Goal: Information Seeking & Learning: Learn about a topic

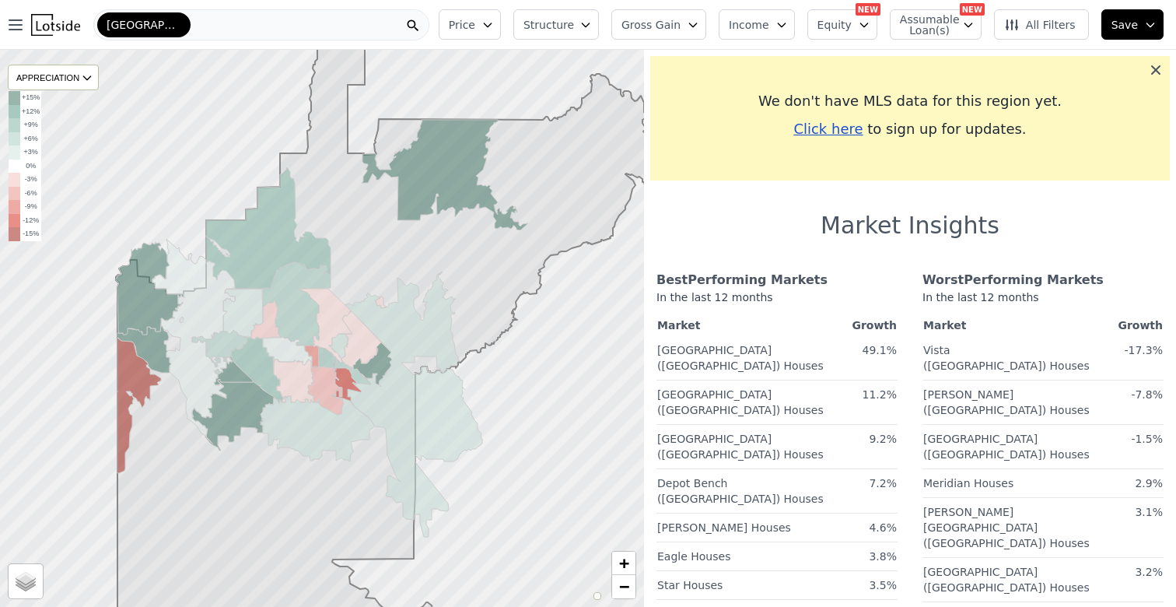
click at [1153, 65] on icon at bounding box center [1156, 70] width 16 height 16
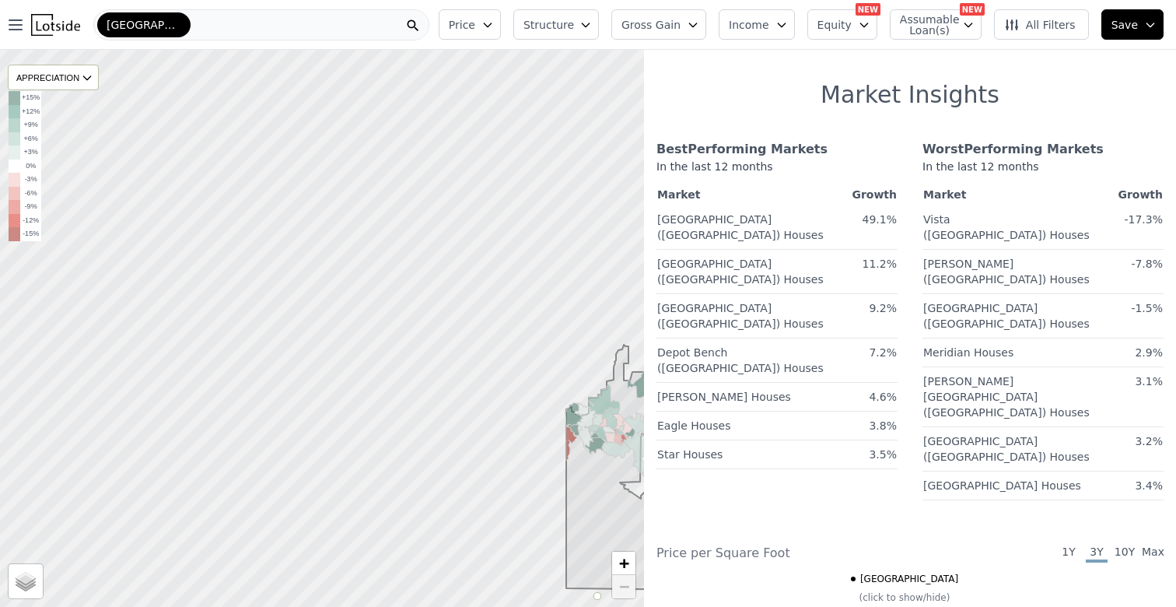
drag, startPoint x: 222, startPoint y: 247, endPoint x: 532, endPoint y: 404, distance: 348.2
click at [532, 404] on div at bounding box center [321, 328] width 773 height 668
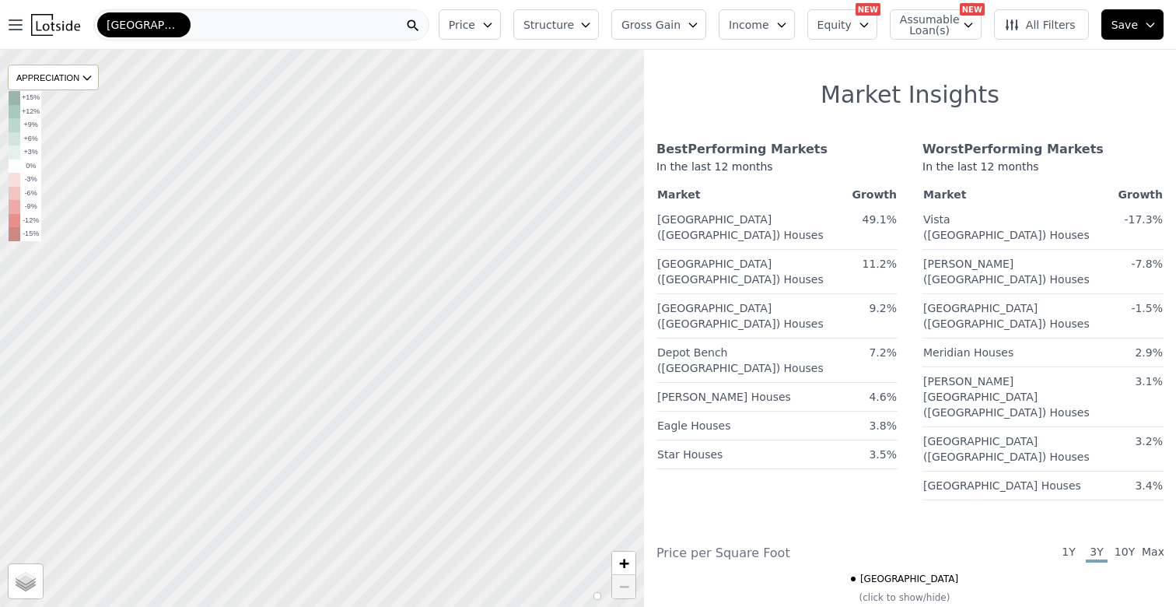
drag, startPoint x: 226, startPoint y: 236, endPoint x: 389, endPoint y: 468, distance: 284.2
click at [389, 468] on div at bounding box center [321, 328] width 773 height 668
click at [390, 262] on div at bounding box center [321, 328] width 773 height 668
click at [371, 240] on div at bounding box center [321, 328] width 773 height 668
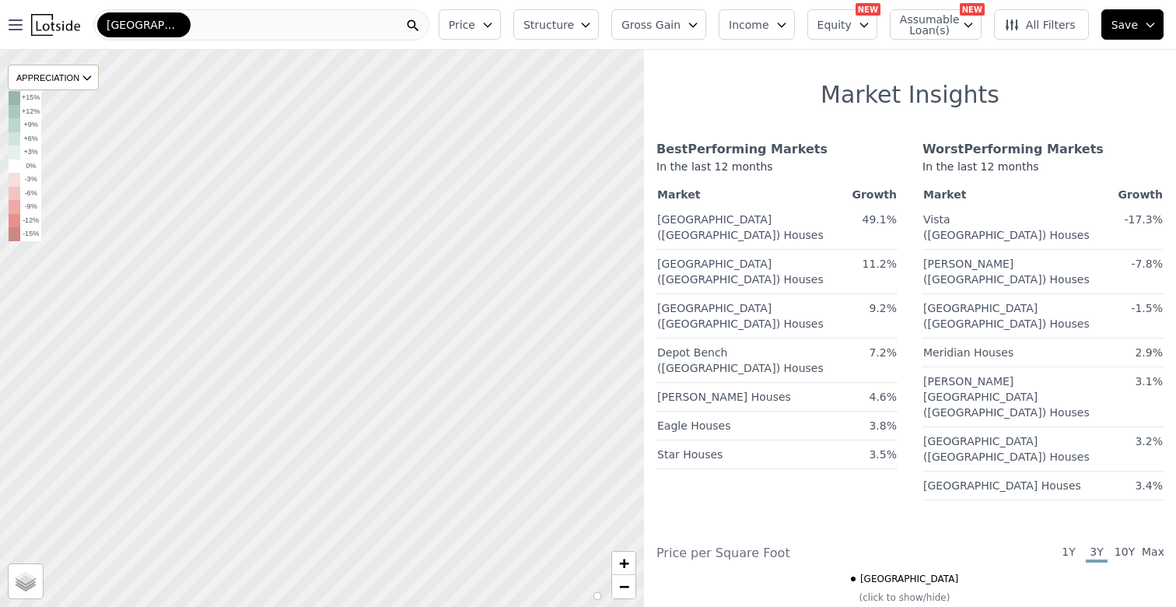
click at [371, 240] on div at bounding box center [321, 328] width 773 height 668
click at [338, 268] on div at bounding box center [321, 328] width 773 height 668
drag, startPoint x: 373, startPoint y: 272, endPoint x: 275, endPoint y: 272, distance: 97.2
click at [275, 272] on div at bounding box center [318, 328] width 773 height 668
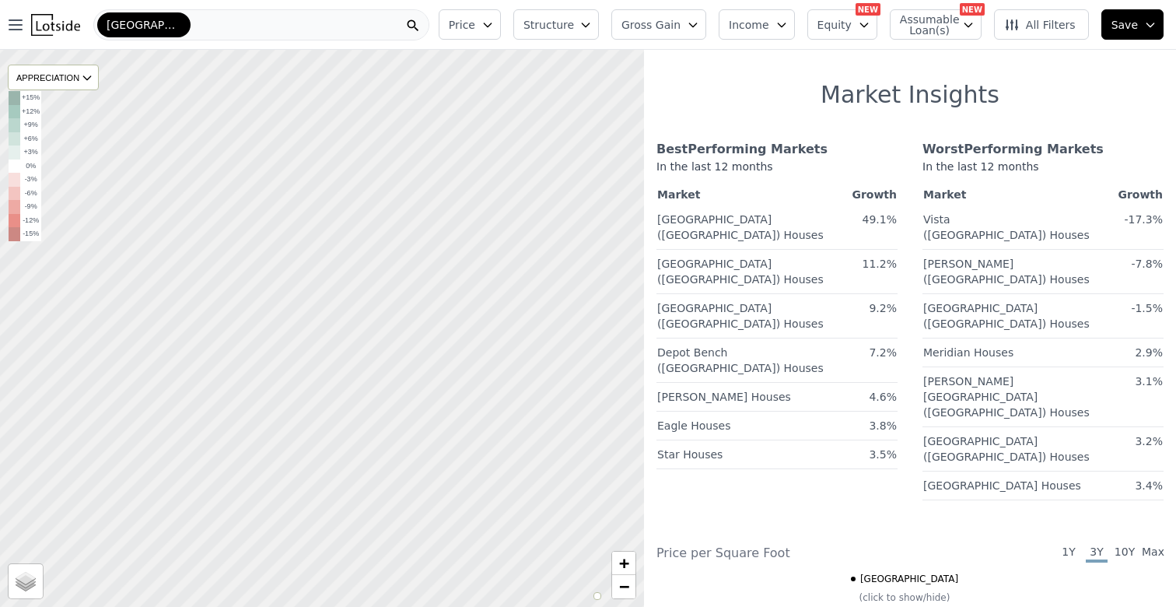
drag, startPoint x: 362, startPoint y: 296, endPoint x: 240, endPoint y: 296, distance: 122.1
click at [240, 296] on div at bounding box center [317, 328] width 773 height 668
drag, startPoint x: 390, startPoint y: 335, endPoint x: 254, endPoint y: 332, distance: 136.1
click at [254, 332] on div at bounding box center [318, 329] width 773 height 668
drag, startPoint x: 258, startPoint y: 333, endPoint x: 478, endPoint y: 352, distance: 221.0
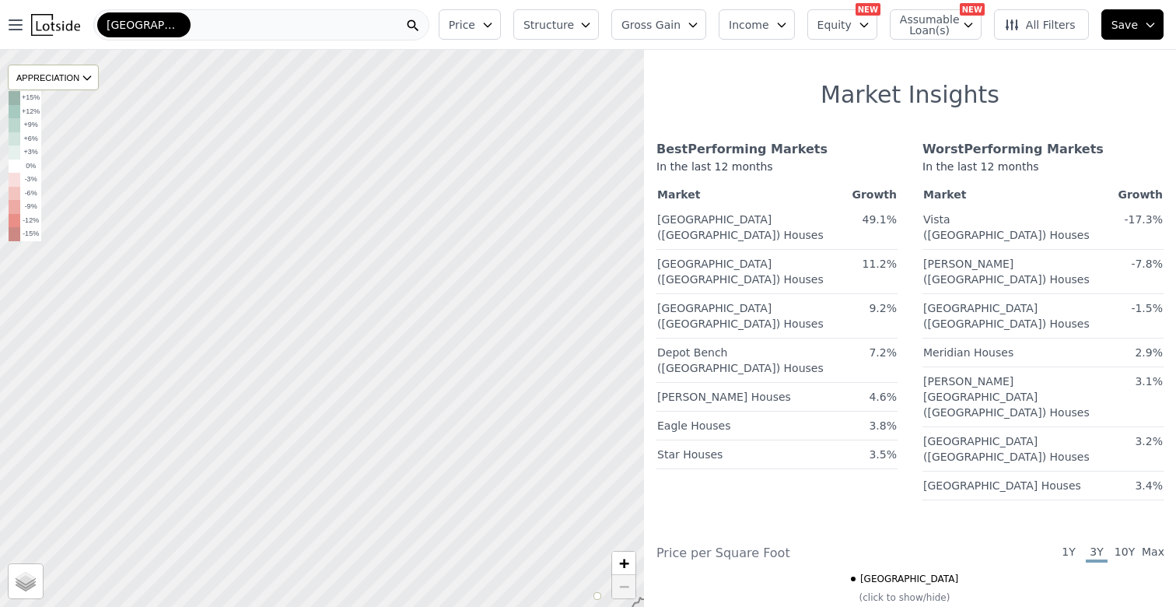
click at [478, 352] on div at bounding box center [330, 331] width 773 height 668
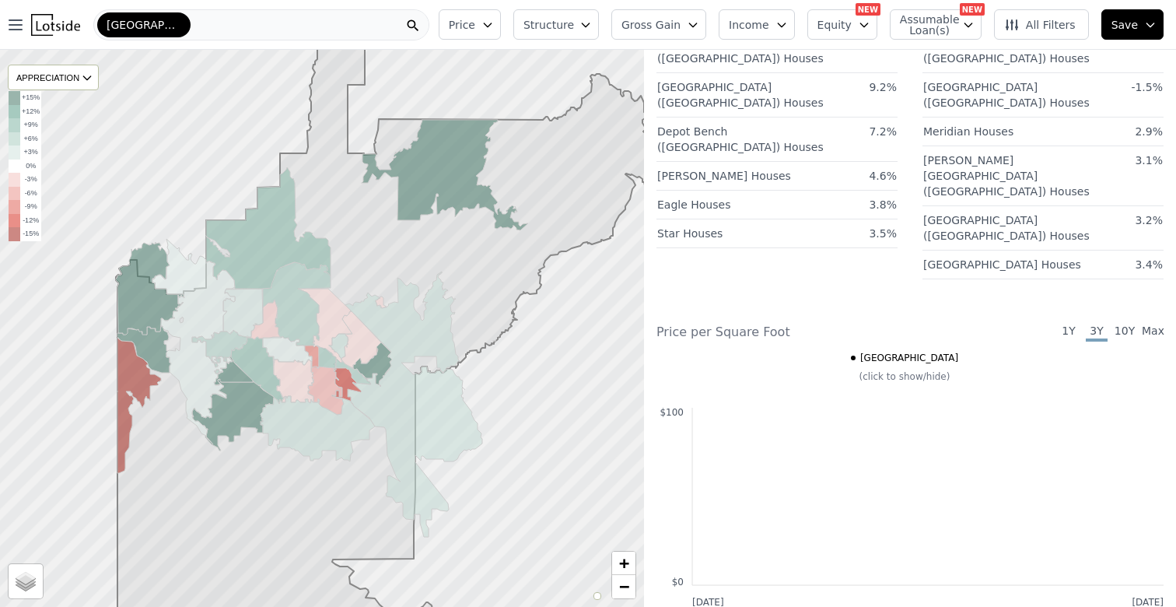
scroll to position [355, 0]
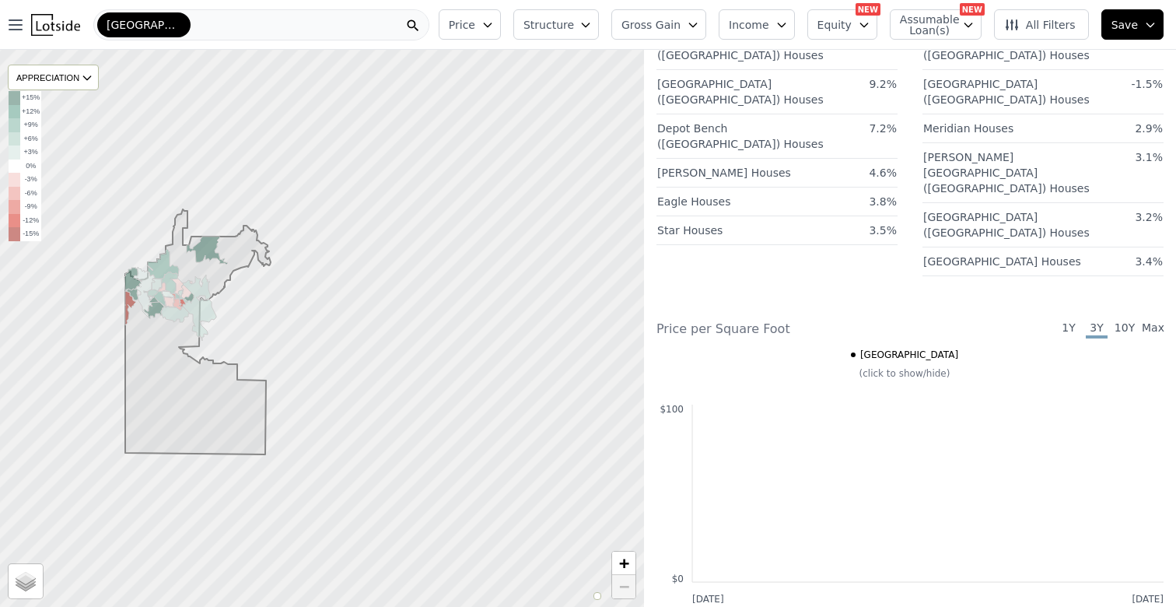
drag, startPoint x: 483, startPoint y: 394, endPoint x: 202, endPoint y: 327, distance: 288.6
click at [202, 327] on div at bounding box center [297, 319] width 773 height 668
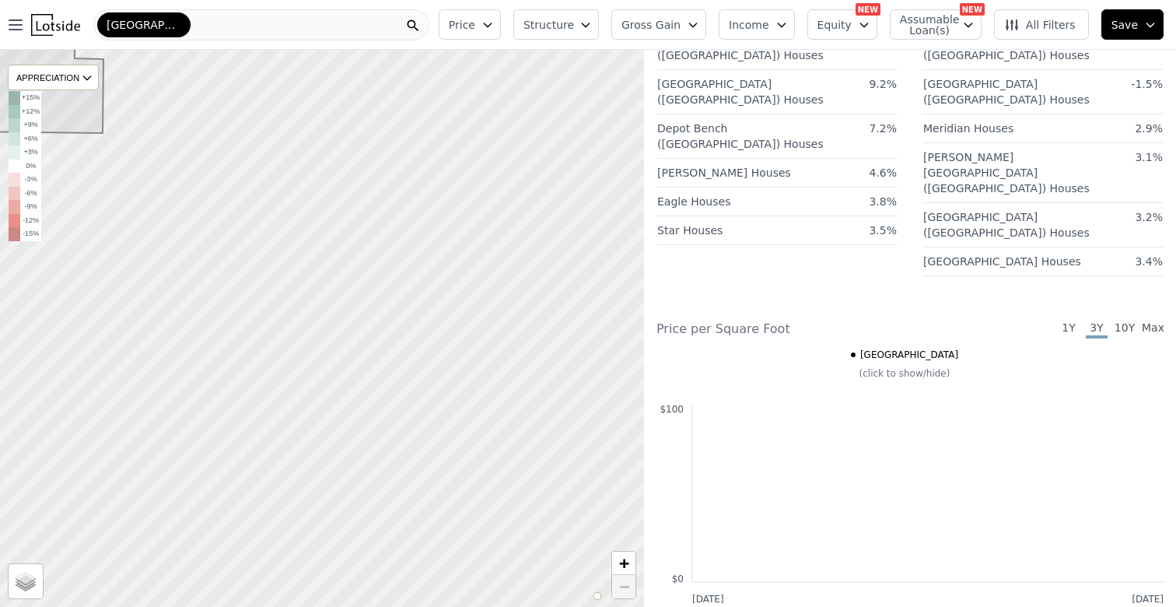
drag, startPoint x: 307, startPoint y: 427, endPoint x: 220, endPoint y: 160, distance: 280.6
click at [220, 160] on div at bounding box center [321, 328] width 773 height 668
drag, startPoint x: 429, startPoint y: 278, endPoint x: 268, endPoint y: 166, distance: 195.5
click at [270, 166] on div at bounding box center [318, 324] width 773 height 668
drag, startPoint x: 209, startPoint y: 392, endPoint x: 234, endPoint y: 201, distance: 192.2
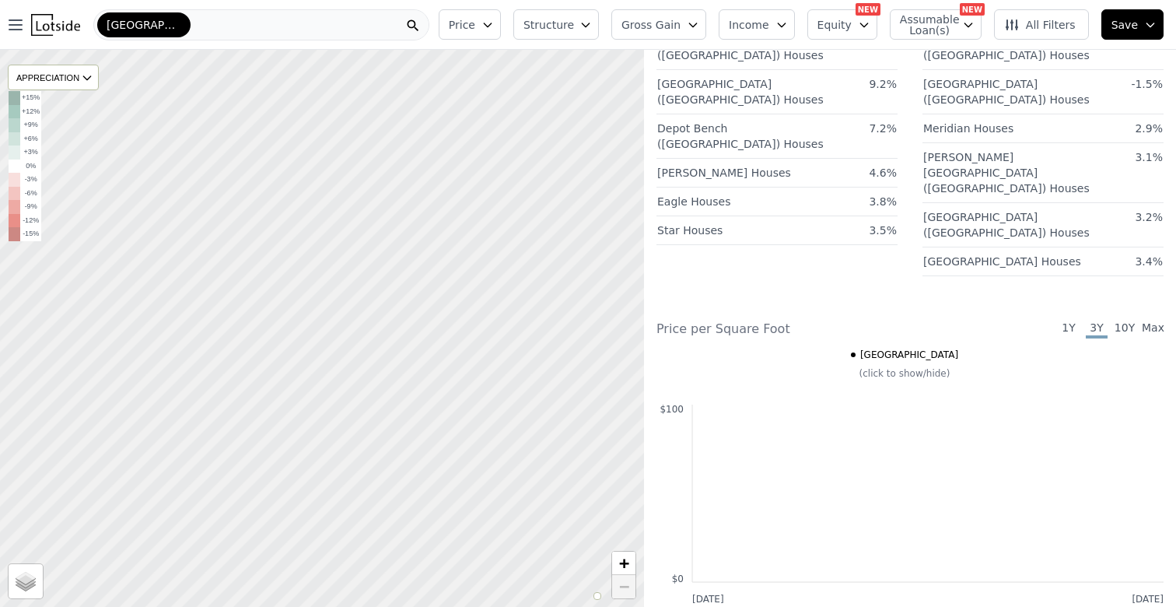
click at [232, 205] on div at bounding box center [323, 312] width 773 height 668
drag, startPoint x: 198, startPoint y: 444, endPoint x: 228, endPoint y: 240, distance: 205.9
click at [228, 248] on div at bounding box center [321, 328] width 773 height 668
drag, startPoint x: 339, startPoint y: 397, endPoint x: 285, endPoint y: 418, distance: 58.1
click at [285, 418] on div at bounding box center [321, 328] width 773 height 668
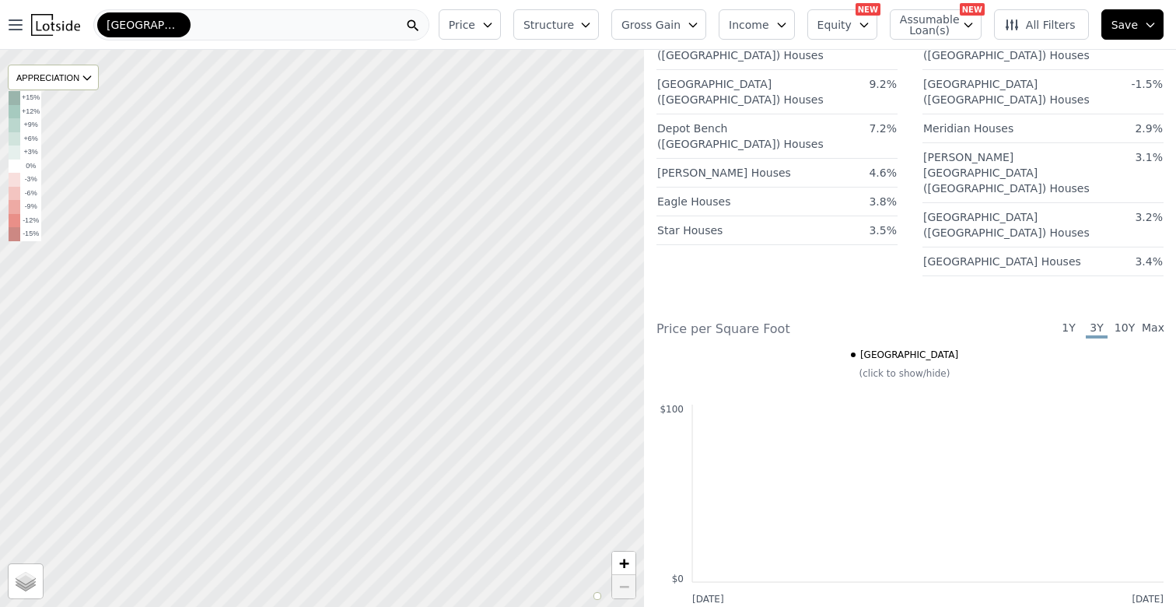
drag, startPoint x: 175, startPoint y: 366, endPoint x: 296, endPoint y: 436, distance: 139.0
click at [296, 436] on div at bounding box center [321, 328] width 773 height 668
click at [262, 412] on div at bounding box center [321, 328] width 773 height 668
click at [310, 415] on div at bounding box center [321, 328] width 773 height 668
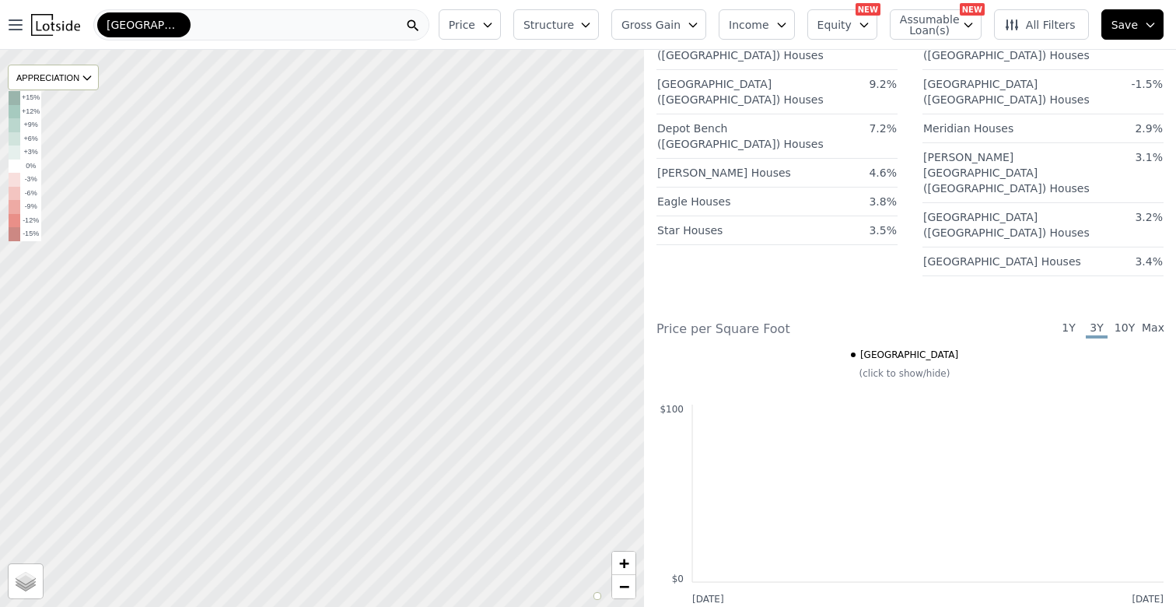
click at [310, 415] on div at bounding box center [321, 328] width 773 height 668
click at [327, 389] on div at bounding box center [321, 328] width 773 height 668
drag, startPoint x: 288, startPoint y: 314, endPoint x: 333, endPoint y: 449, distance: 141.9
click at [333, 450] on div at bounding box center [321, 328] width 773 height 668
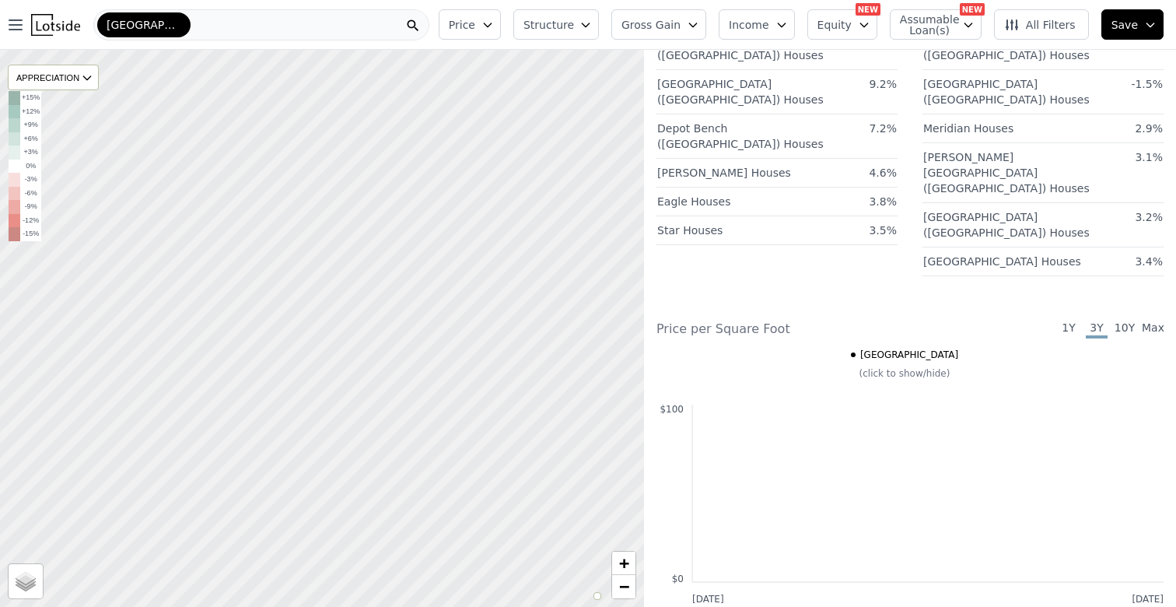
click at [335, 423] on div at bounding box center [321, 328] width 773 height 668
click at [315, 28] on div "Boise City" at bounding box center [261, 24] width 336 height 31
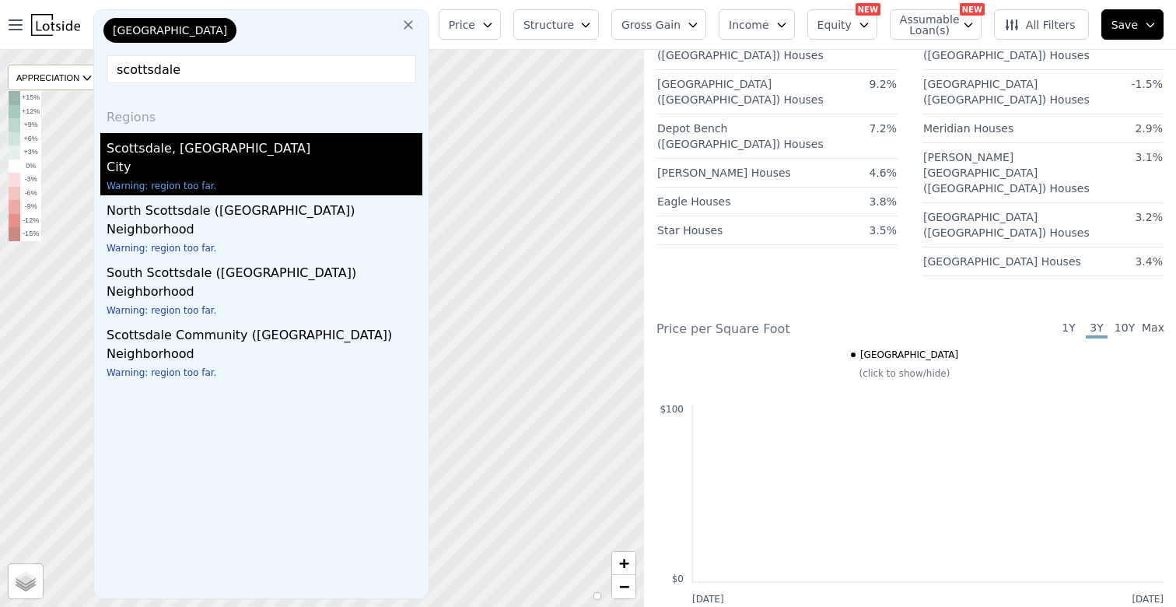
type input "scottsdale"
click at [166, 164] on div "City" at bounding box center [265, 169] width 316 height 22
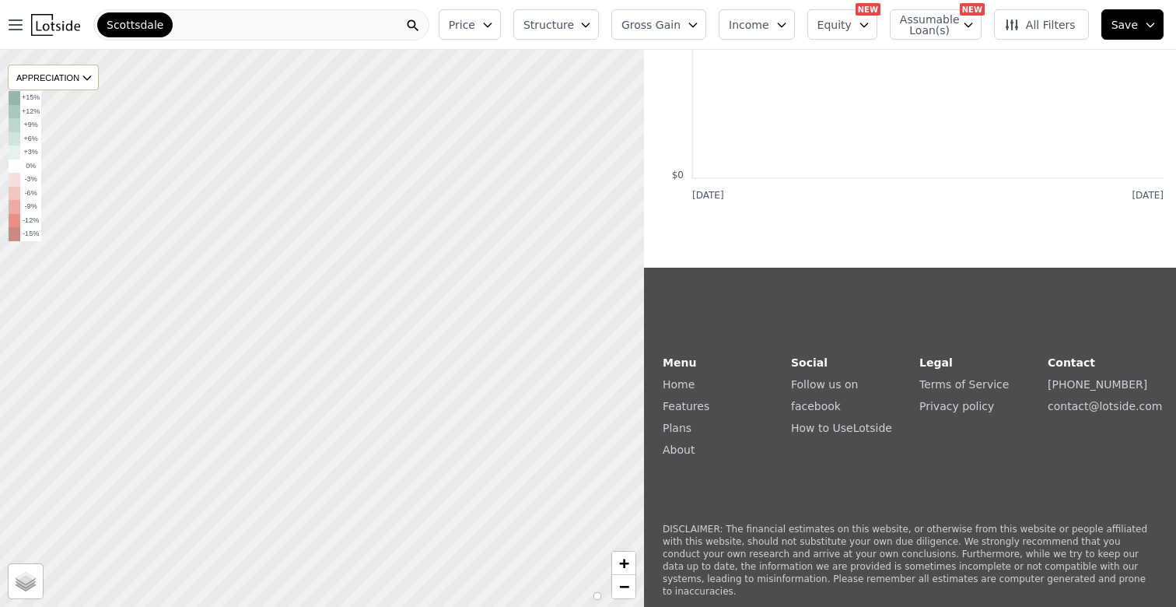
scroll to position [226, 0]
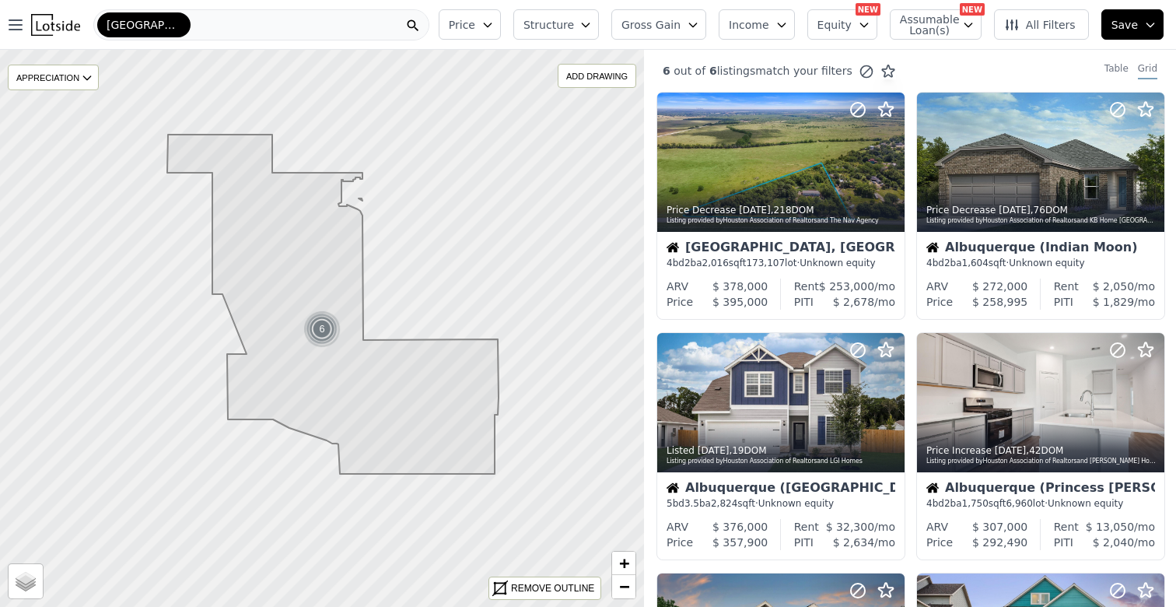
click at [317, 369] on icon at bounding box center [332, 304] width 331 height 339
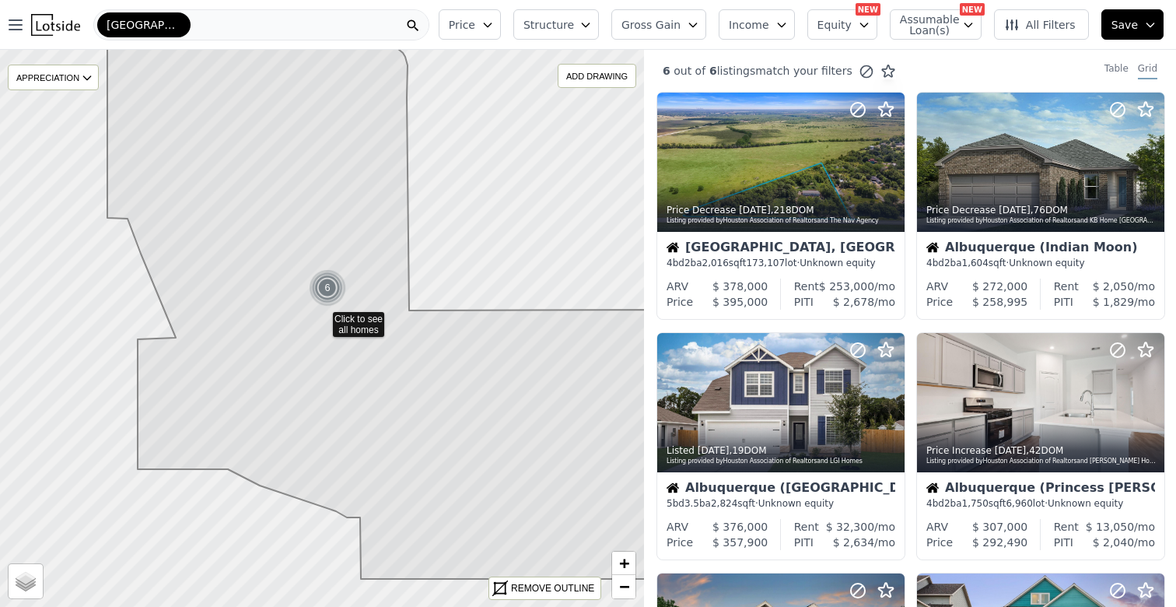
click at [367, 277] on icon at bounding box center [393, 285] width 572 height 586
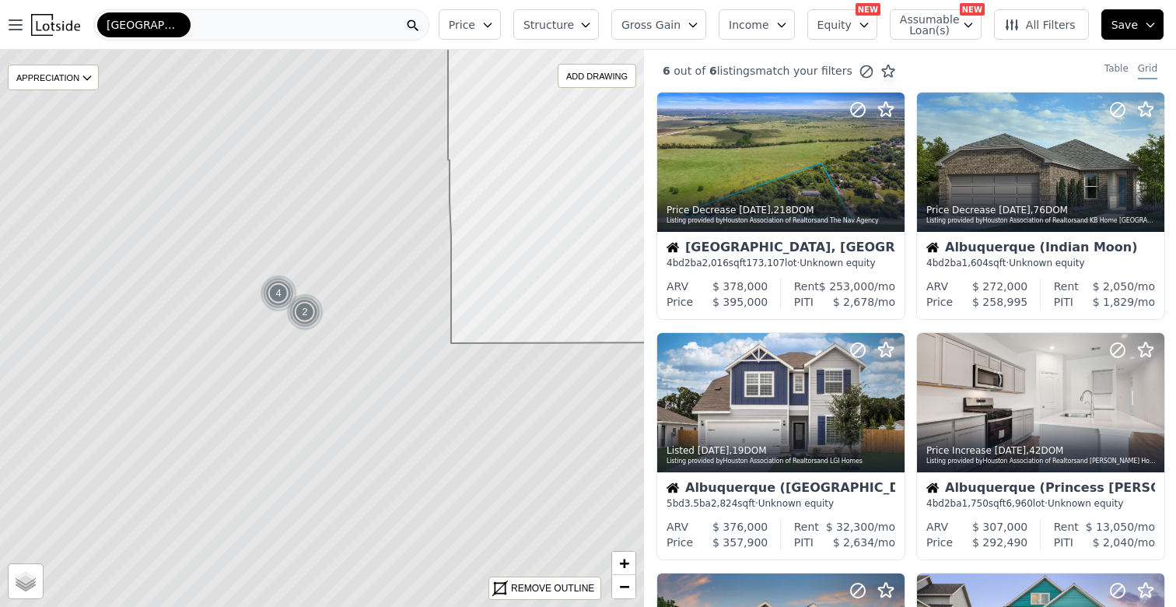
click at [250, 318] on icon at bounding box center [322, 327] width 776 height 671
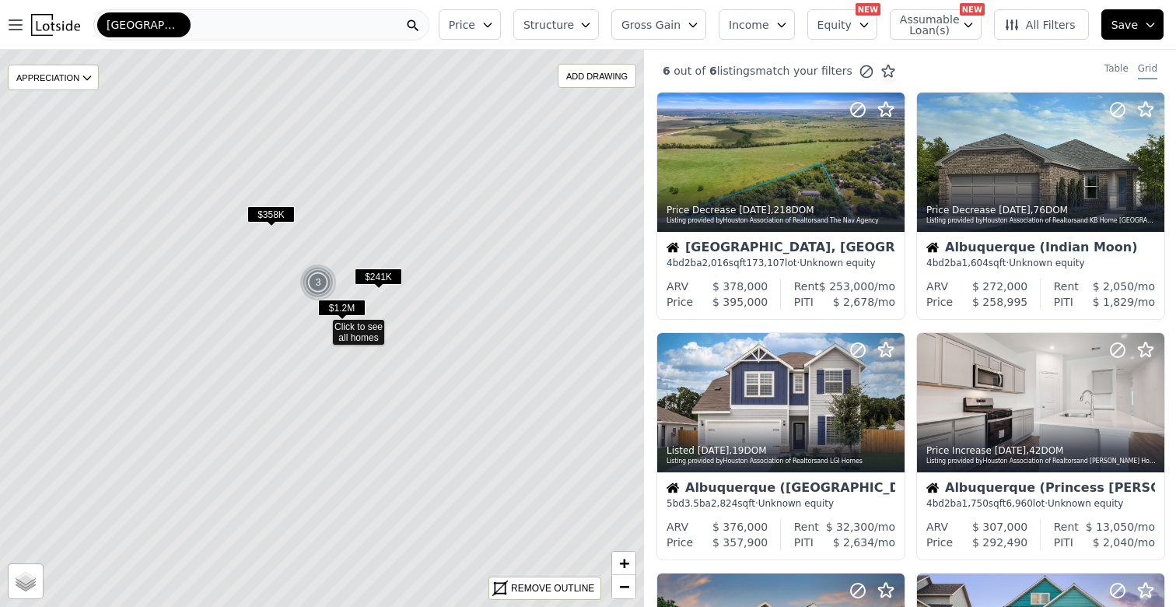
click at [951, 61] on div "6 out of 6 listings match your filters Table Grid" at bounding box center [910, 71] width 532 height 42
click at [488, 30] on button "Price" at bounding box center [470, 24] width 62 height 30
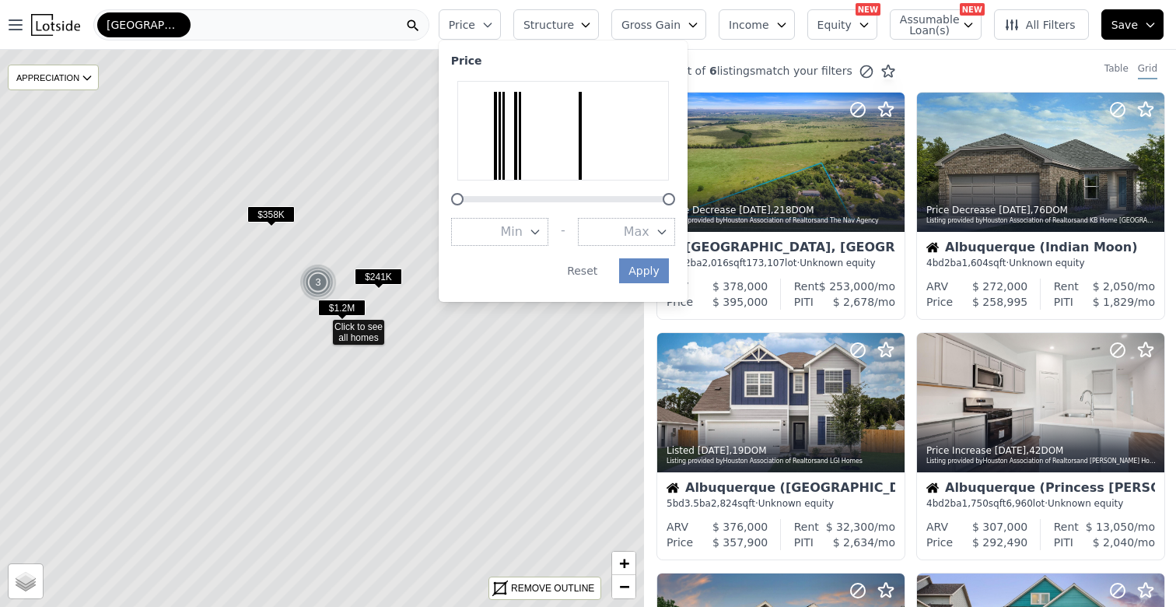
click at [953, 72] on div "6 out of 6 listings match your filters Table Grid" at bounding box center [910, 71] width 532 height 42
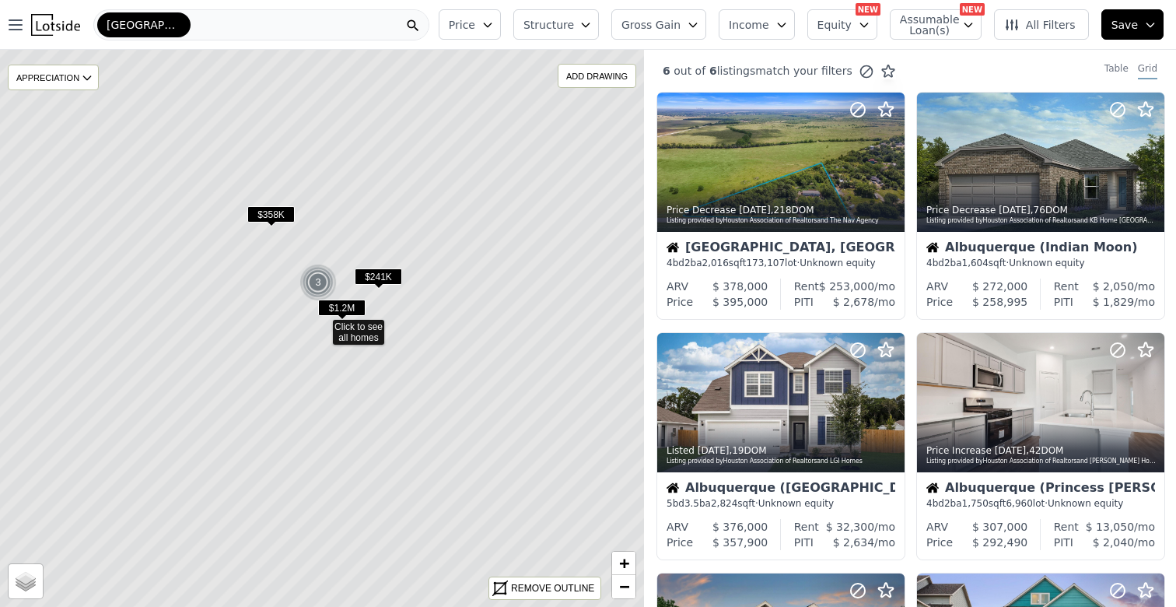
click at [961, 36] on button "Assumable Loan(s)" at bounding box center [936, 24] width 92 height 30
click at [1091, 70] on div "6 out of 6 listings match your filters Table Grid" at bounding box center [910, 71] width 532 height 42
click at [862, 22] on icon "button" at bounding box center [864, 25] width 12 height 12
click at [1033, 61] on div "6 out of 6 listings match your filters Table Grid" at bounding box center [910, 71] width 532 height 42
click at [205, 31] on div "Albuquerque" at bounding box center [261, 24] width 336 height 31
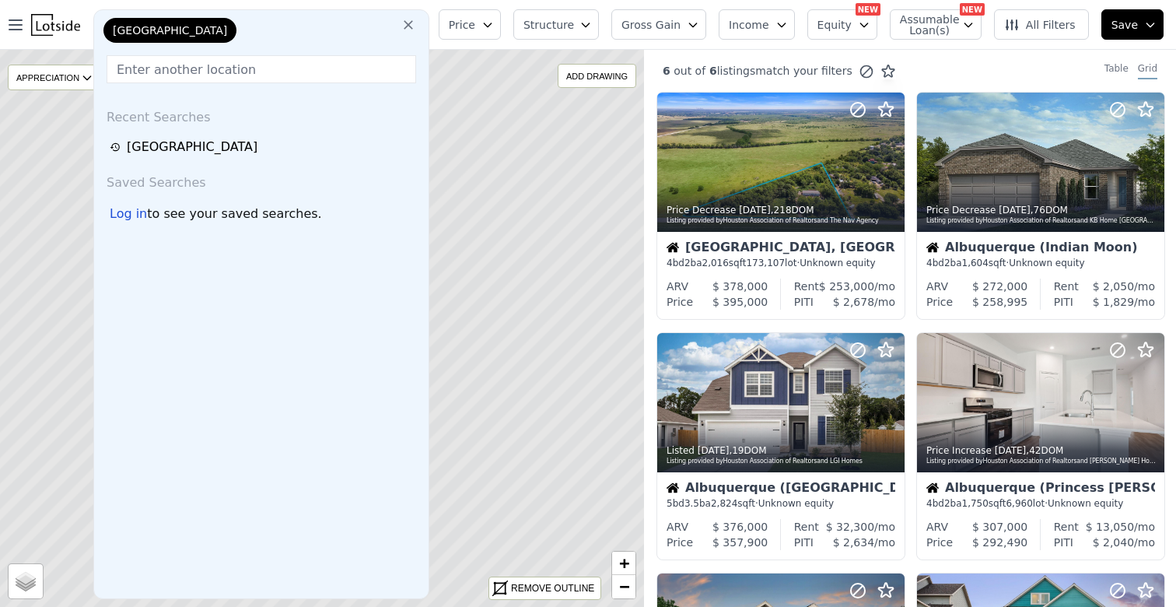
click at [193, 73] on input "text" at bounding box center [262, 69] width 310 height 28
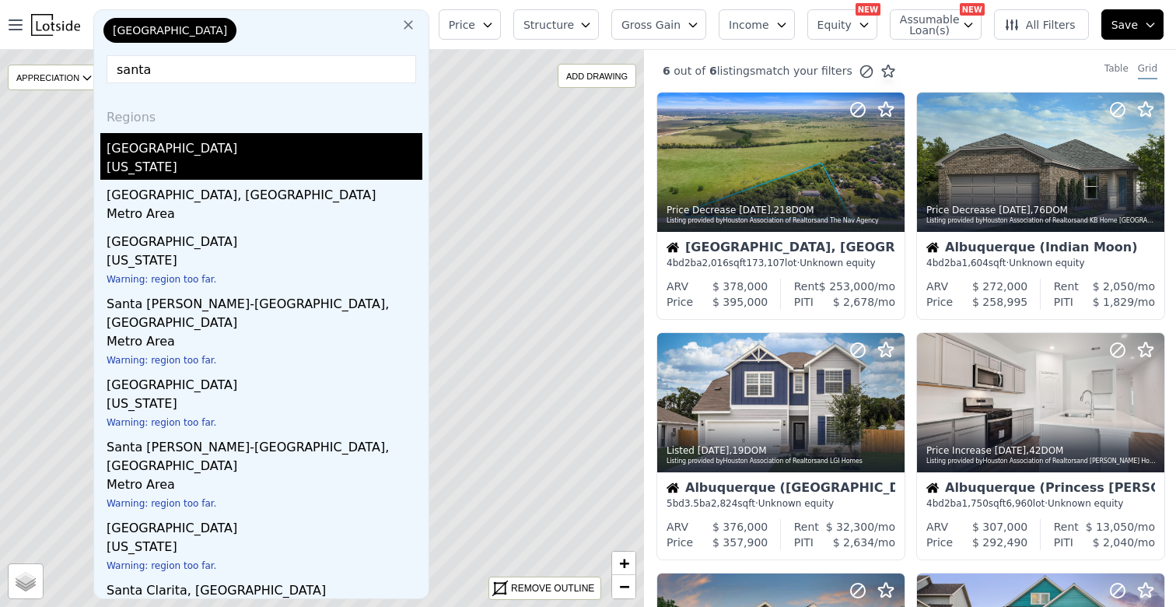
type input "santa"
click at [166, 156] on div "Santa Fe County" at bounding box center [265, 145] width 316 height 25
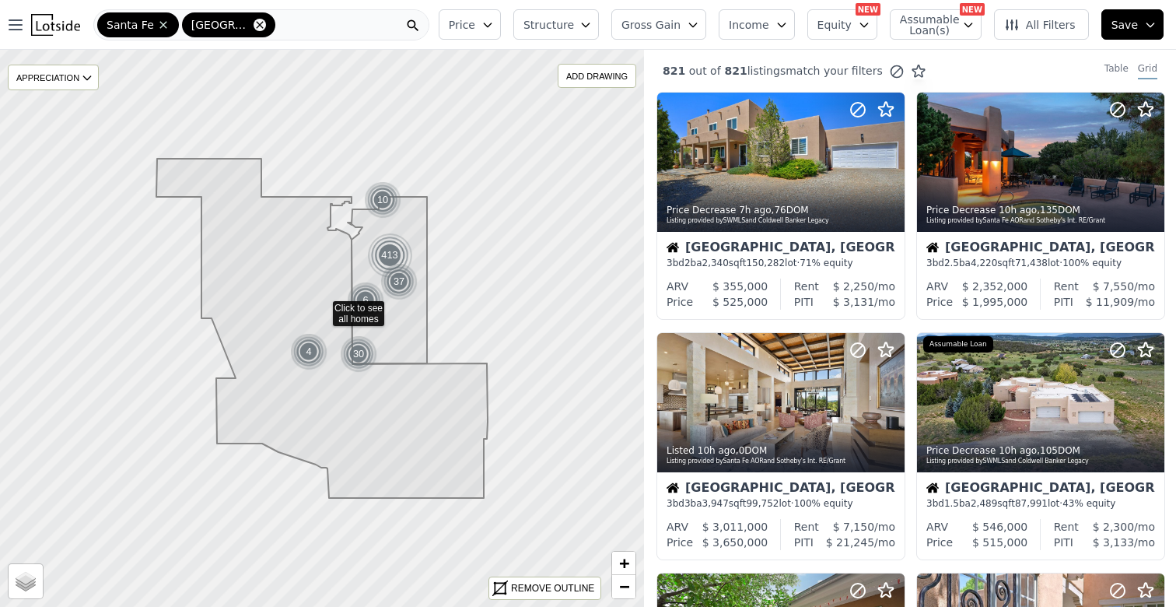
click at [256, 30] on icon at bounding box center [260, 25] width 12 height 12
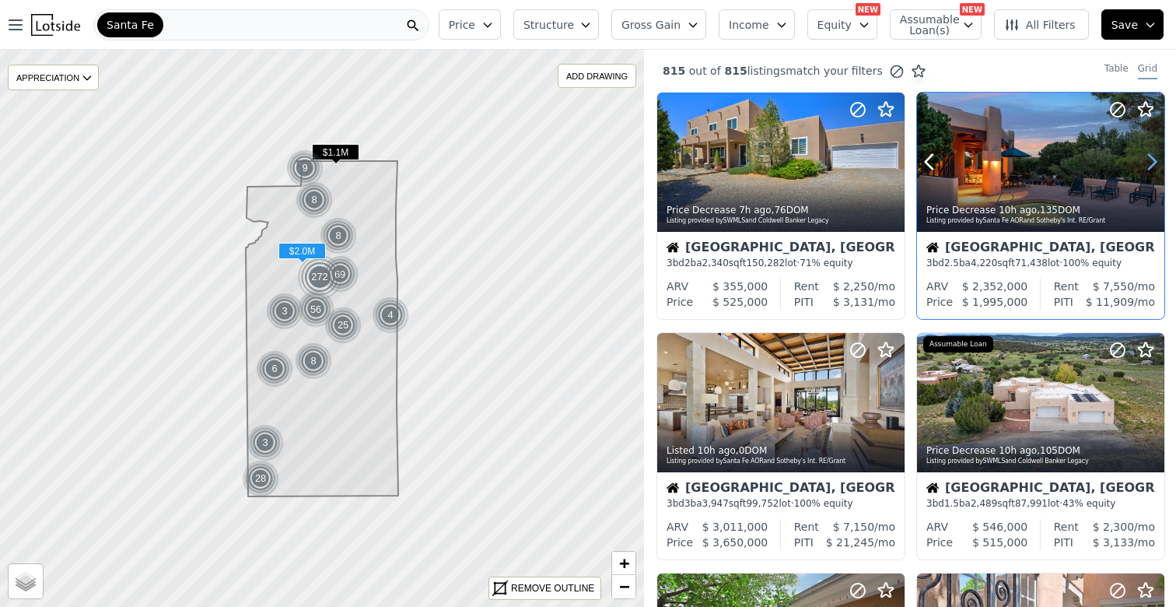
click at [1144, 161] on icon at bounding box center [1151, 161] width 25 height 25
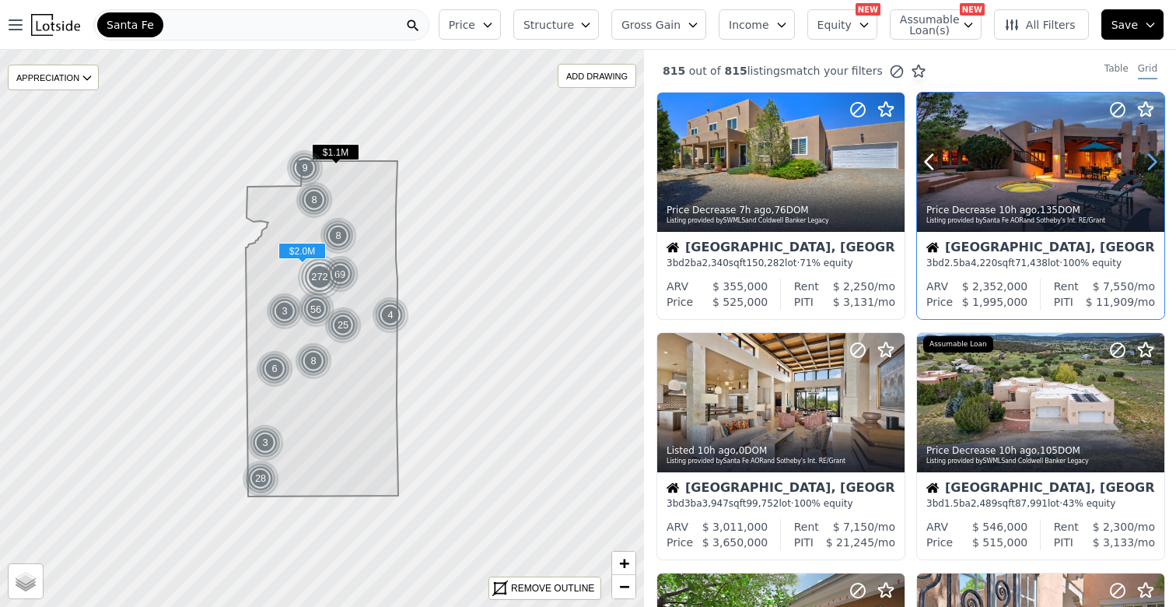
click at [1144, 161] on icon at bounding box center [1151, 161] width 25 height 25
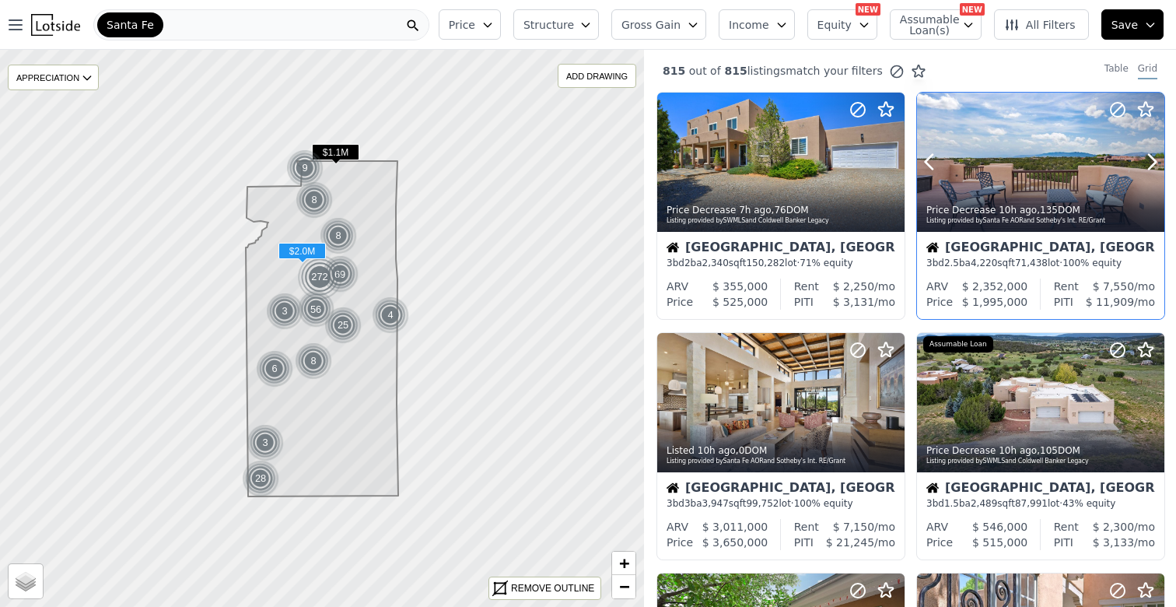
click at [1024, 140] on div at bounding box center [1040, 162] width 247 height 139
click at [612, 591] on link "−" at bounding box center [623, 586] width 23 height 23
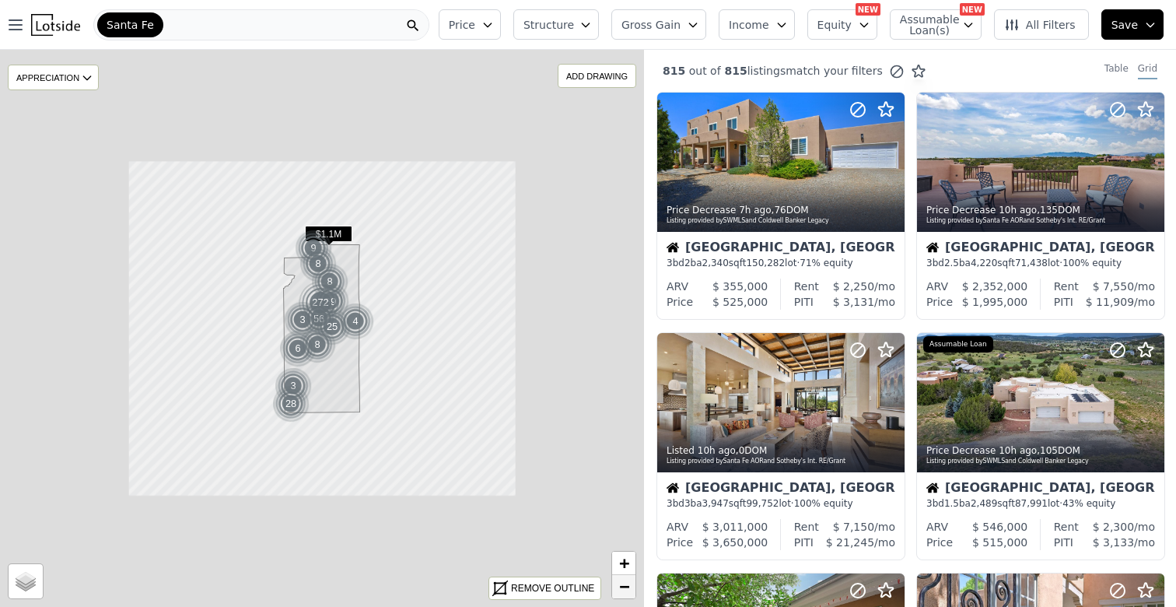
click at [612, 591] on link "−" at bounding box center [623, 586] width 23 height 23
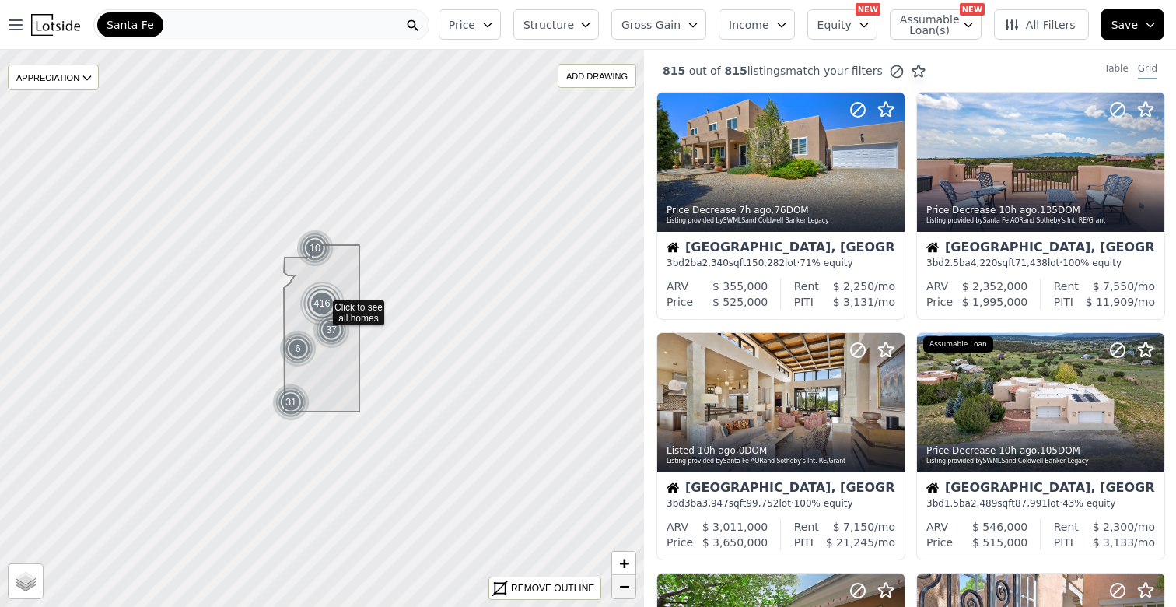
click at [612, 589] on link "−" at bounding box center [623, 586] width 23 height 23
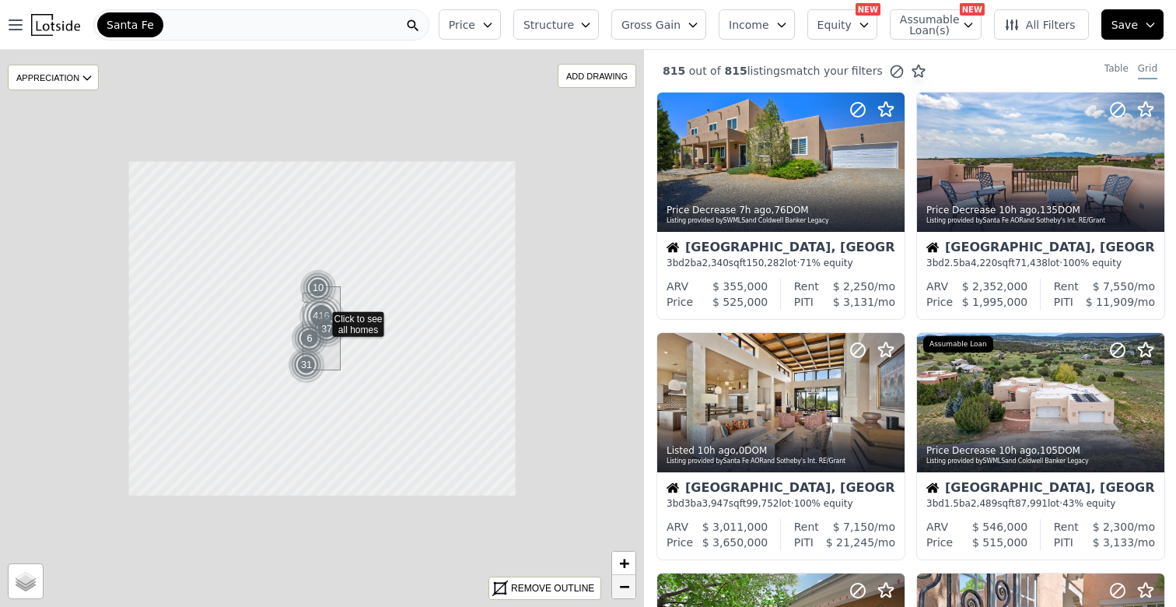
click at [612, 589] on link "−" at bounding box center [623, 586] width 23 height 23
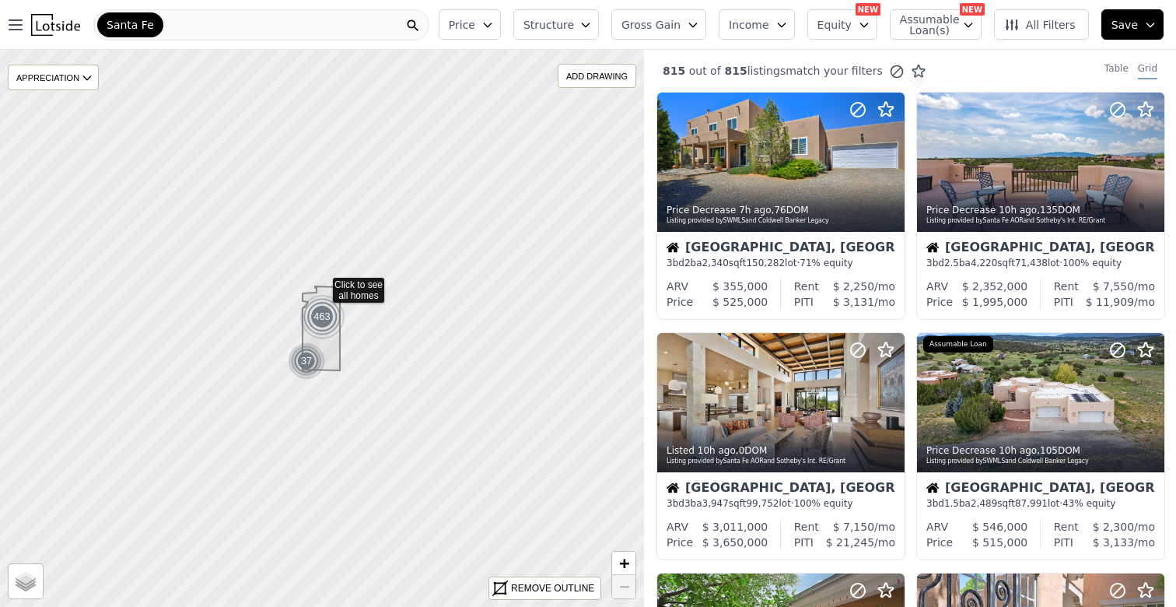
click at [614, 588] on link "−" at bounding box center [623, 586] width 23 height 23
click at [621, 586] on span "−" at bounding box center [624, 585] width 10 height 19
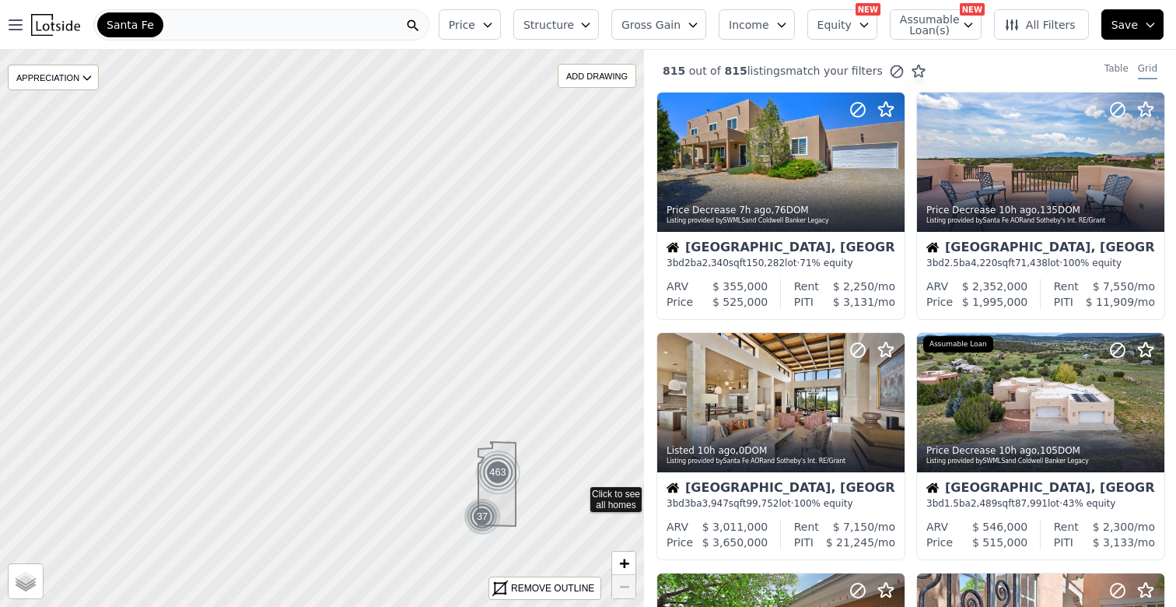
drag, startPoint x: 389, startPoint y: 320, endPoint x: 612, endPoint y: 537, distance: 311.3
click at [612, 538] on icon at bounding box center [498, 483] width 778 height 673
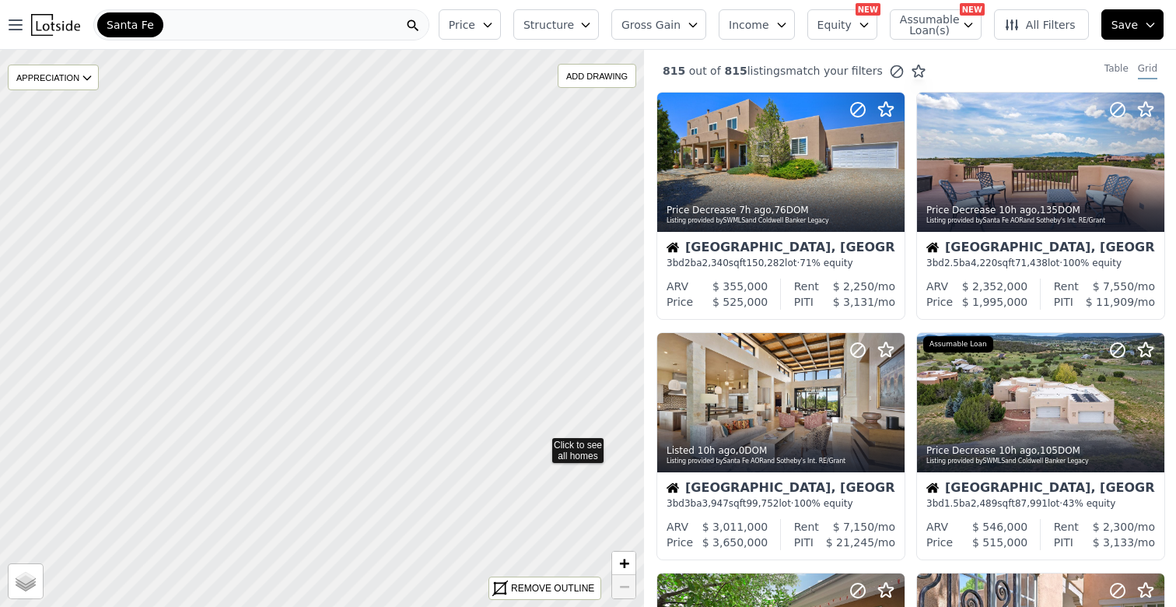
drag, startPoint x: 337, startPoint y: 313, endPoint x: 566, endPoint y: 482, distance: 285.3
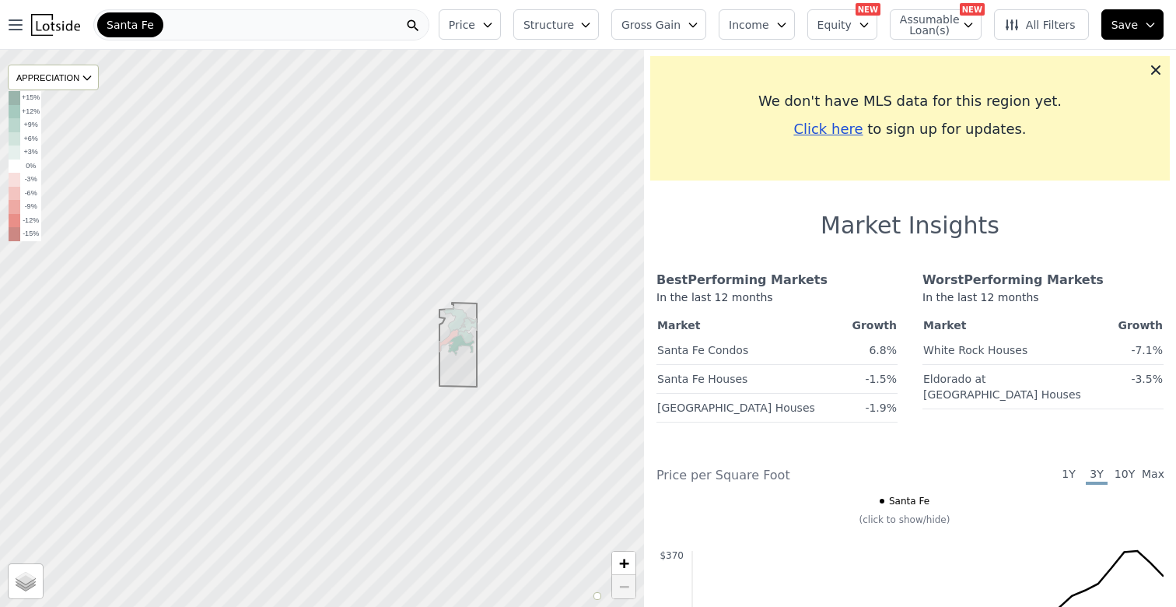
drag, startPoint x: 323, startPoint y: 208, endPoint x: 558, endPoint y: 456, distance: 341.6
click at [558, 457] on div at bounding box center [321, 328] width 773 height 668
drag, startPoint x: 358, startPoint y: 264, endPoint x: 600, endPoint y: 481, distance: 324.9
click at [596, 478] on div at bounding box center [321, 328] width 773 height 668
drag, startPoint x: 338, startPoint y: 280, endPoint x: 530, endPoint y: 457, distance: 261.5
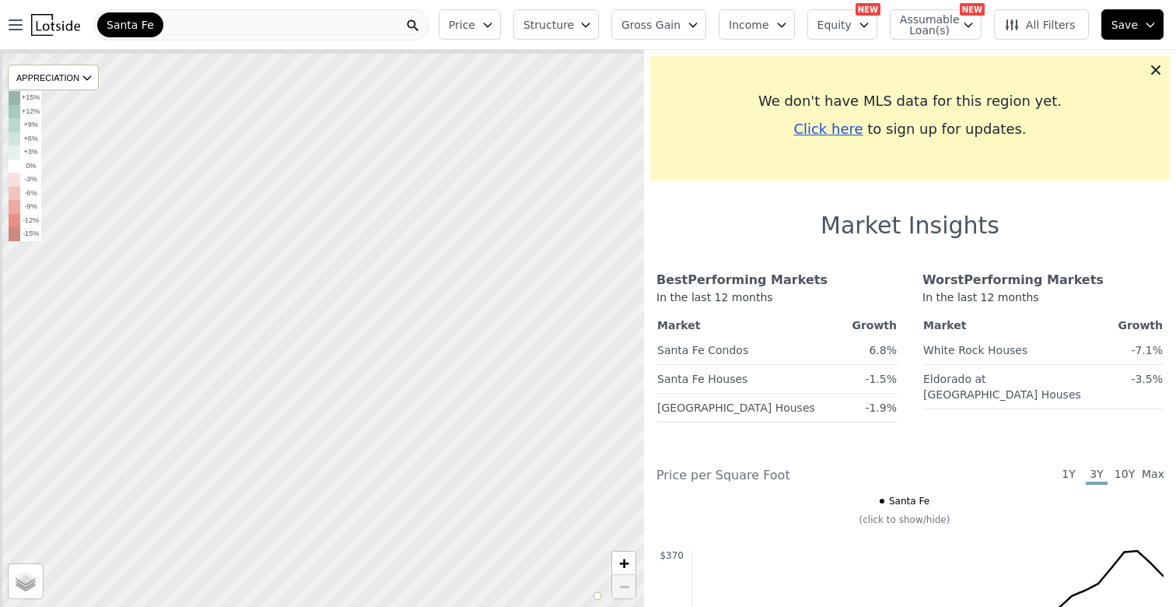
click at [520, 448] on div at bounding box center [388, 388] width 773 height 668
drag, startPoint x: 516, startPoint y: 407, endPoint x: 205, endPoint y: 366, distance: 313.8
click at [208, 366] on div at bounding box center [315, 328] width 773 height 668
click at [279, 30] on div "Santa Fe" at bounding box center [261, 24] width 336 height 31
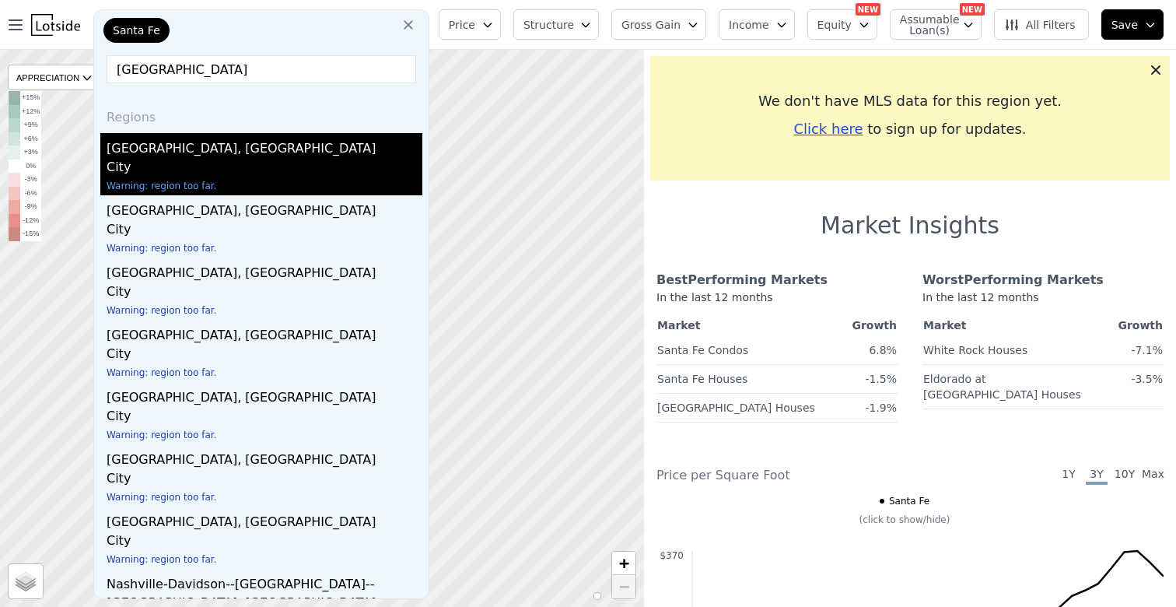
type input "nashville"
click at [140, 153] on div "Nashville, TN" at bounding box center [265, 145] width 316 height 25
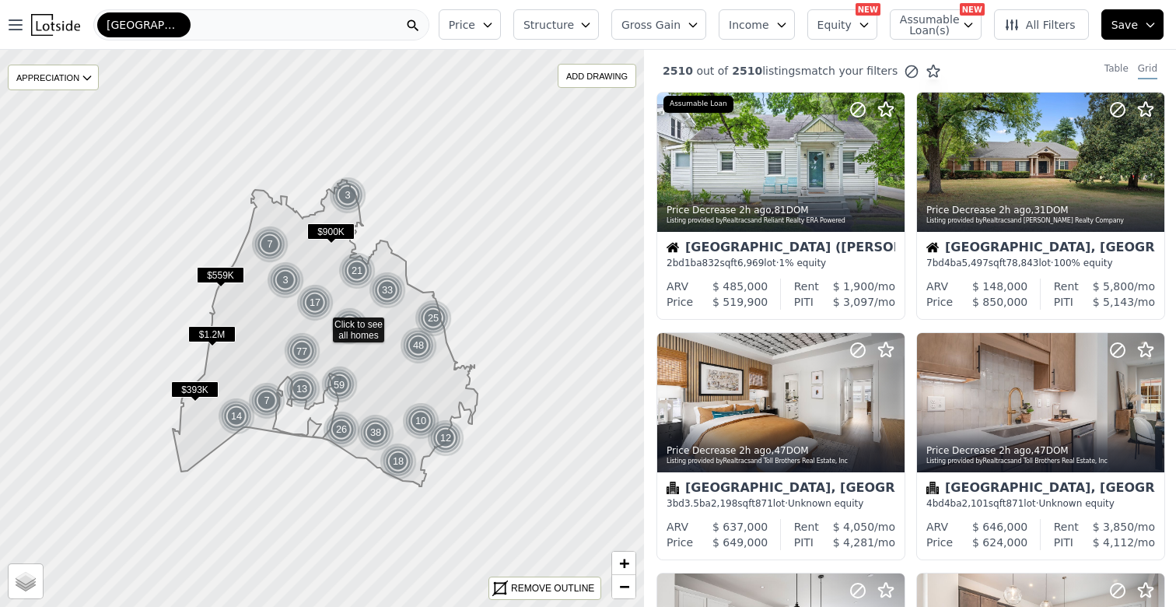
click at [380, 361] on icon at bounding box center [325, 333] width 305 height 306
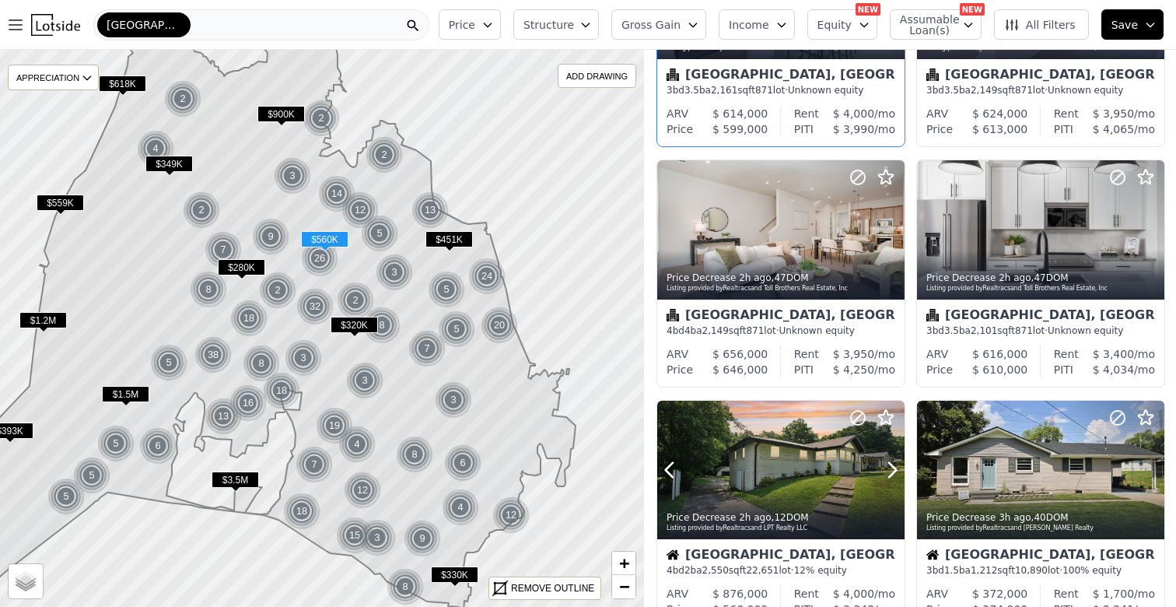
scroll to position [708, 0]
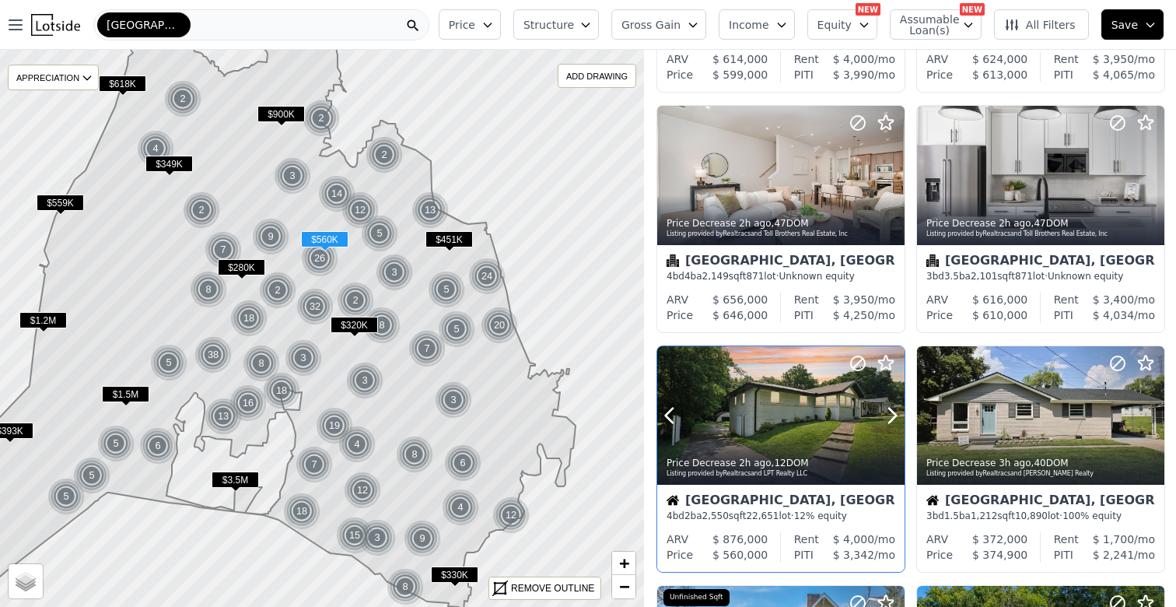
click at [800, 415] on div at bounding box center [780, 415] width 247 height 139
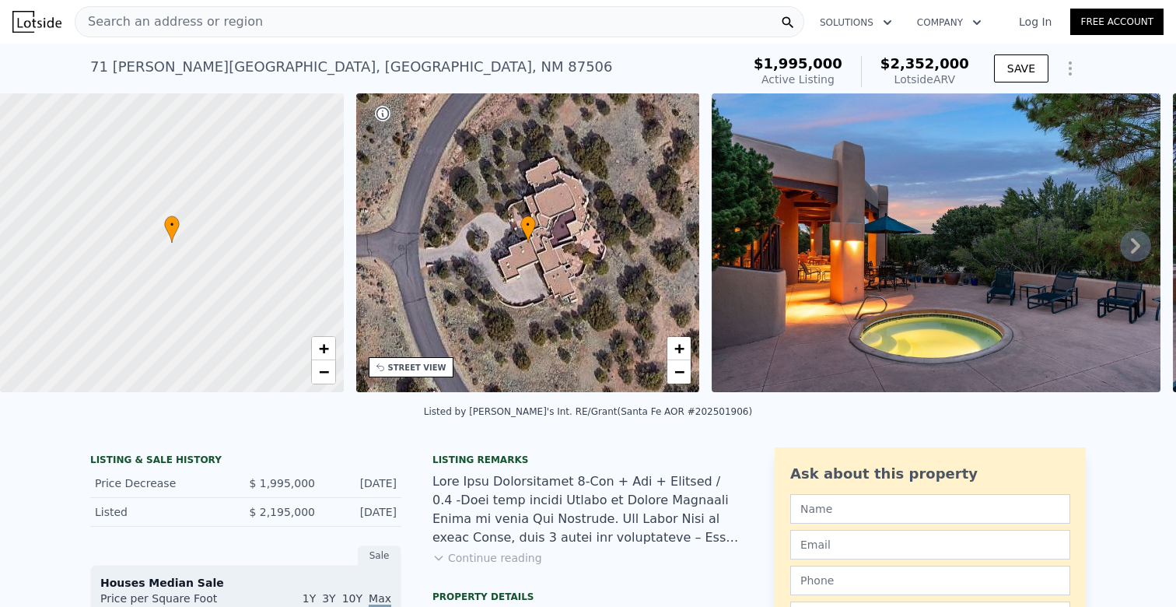
click at [842, 27] on button "Solutions" at bounding box center [855, 23] width 97 height 28
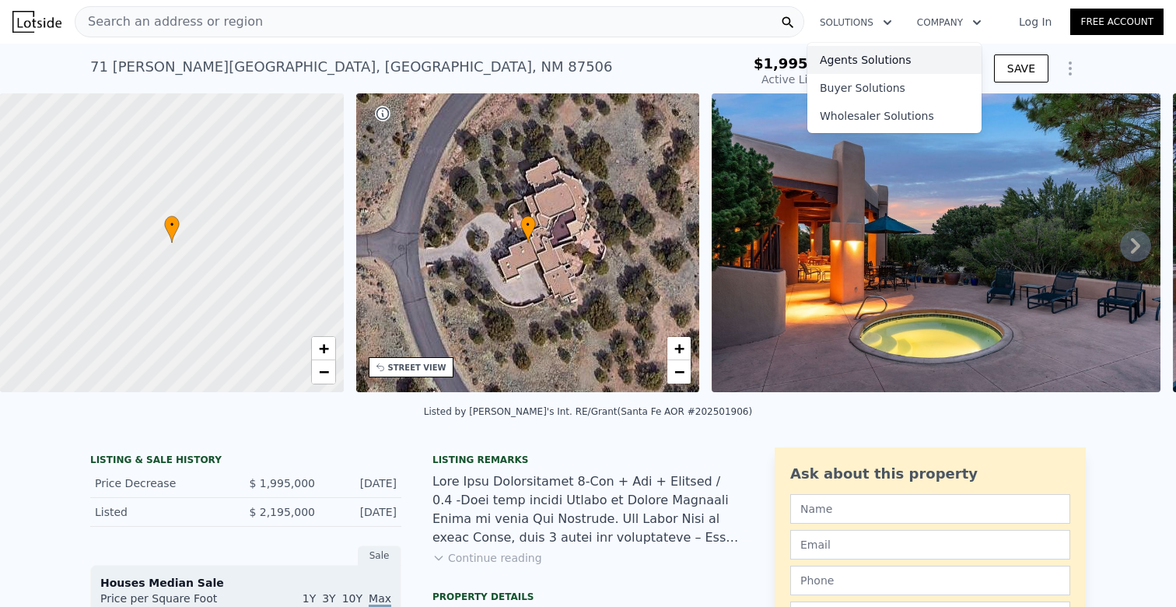
click at [845, 55] on link "Agents Solutions" at bounding box center [894, 60] width 174 height 28
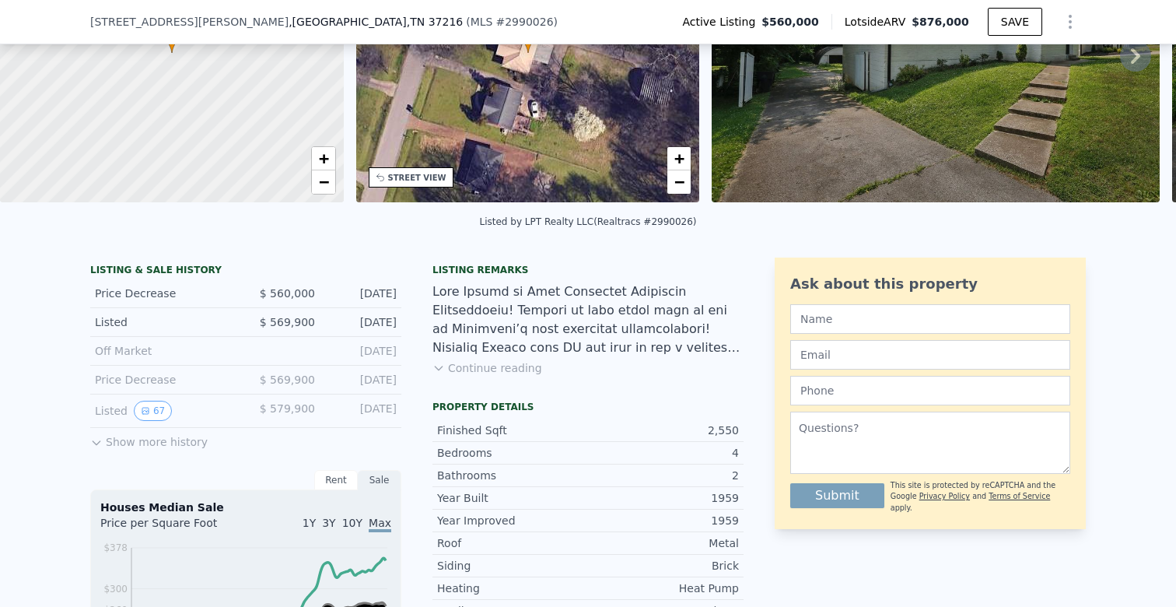
scroll to position [201, 0]
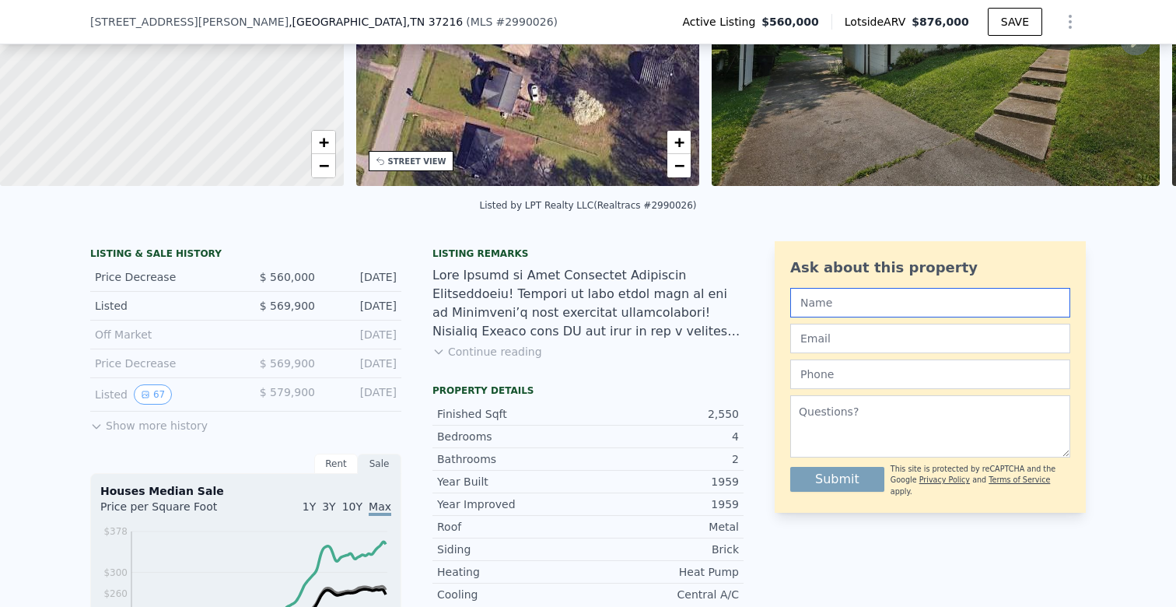
click at [878, 311] on input "text" at bounding box center [930, 303] width 280 height 30
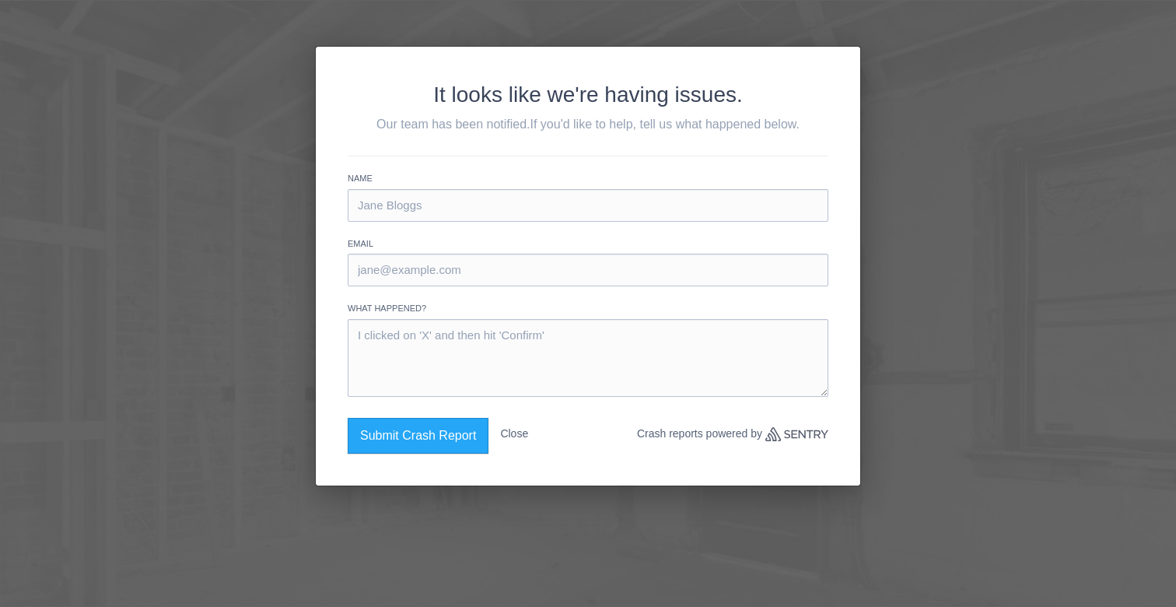
click at [513, 429] on button "Close" at bounding box center [514, 434] width 28 height 32
click at [528, 439] on button "Close" at bounding box center [514, 434] width 28 height 32
click at [254, 202] on div "It looks like we're having issues. Our team has been notified. If you'd like to…" at bounding box center [588, 303] width 1176 height 607
